Goal: Task Accomplishment & Management: Manage account settings

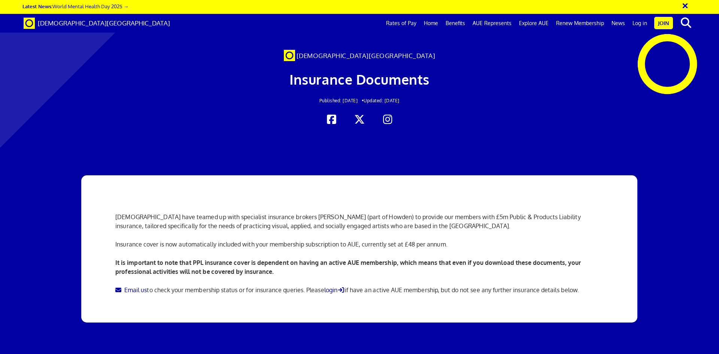
scroll to position [0, 12]
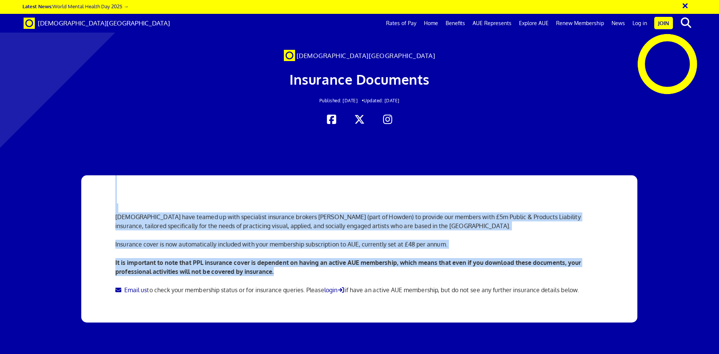
drag, startPoint x: 674, startPoint y: 175, endPoint x: 605, endPoint y: 242, distance: 96.7
click at [605, 242] on div "Artists' Union England have teamed up with specialist insurance brokers Hencill…" at bounding box center [359, 280] width 719 height 294
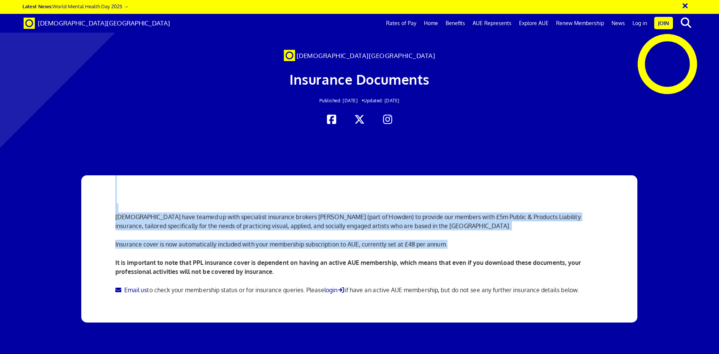
click at [580, 93] on div "Insurance Documents Published: Jan 01, 2024 • Updated: Oct 03, 2025" at bounding box center [360, 87] width 456 height 53
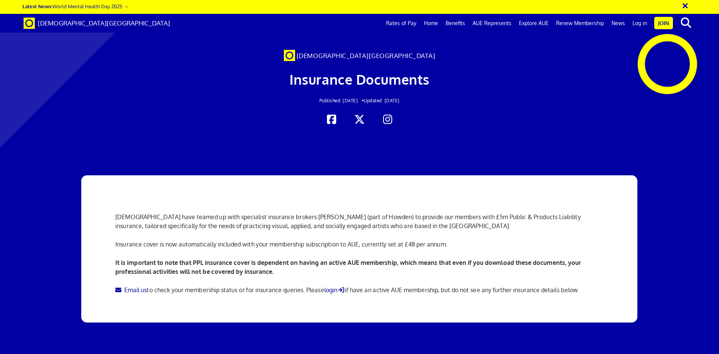
click at [583, 58] on div "[DEMOGRAPHIC_DATA][GEOGRAPHIC_DATA]" at bounding box center [360, 56] width 456 height 9
click at [641, 24] on link "Log in" at bounding box center [640, 23] width 22 height 19
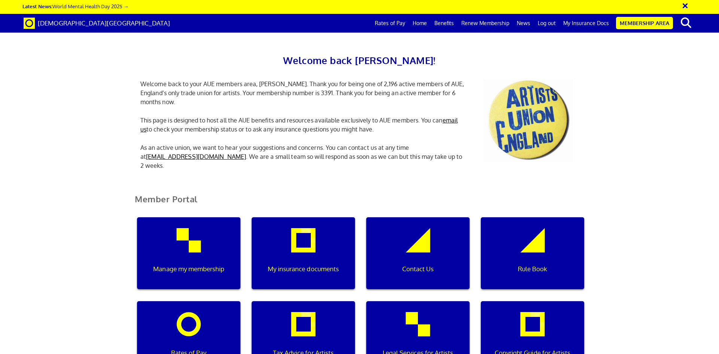
scroll to position [0, 2]
click at [313, 236] on div "My insurance documents" at bounding box center [303, 253] width 103 height 72
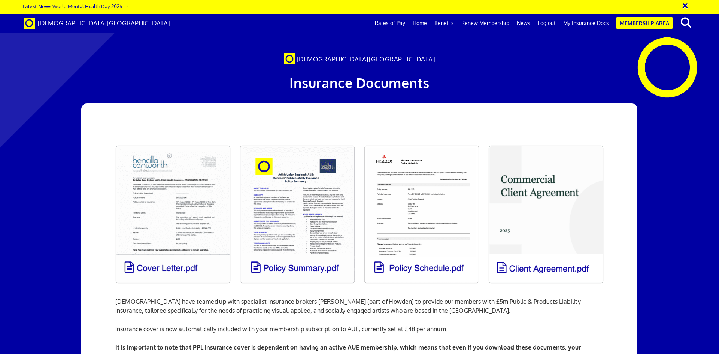
scroll to position [0, 12]
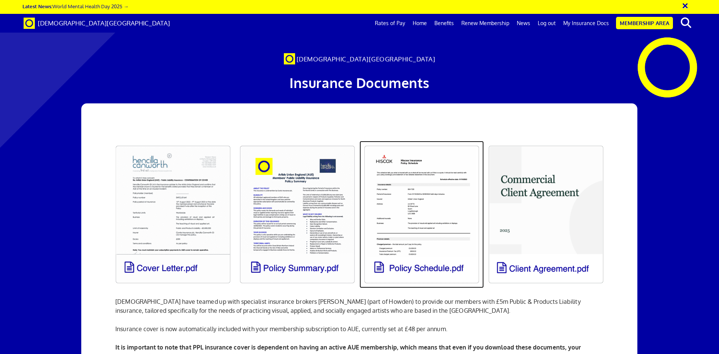
click at [415, 214] on link at bounding box center [422, 214] width 124 height 147
